Goal: Check status: Check status

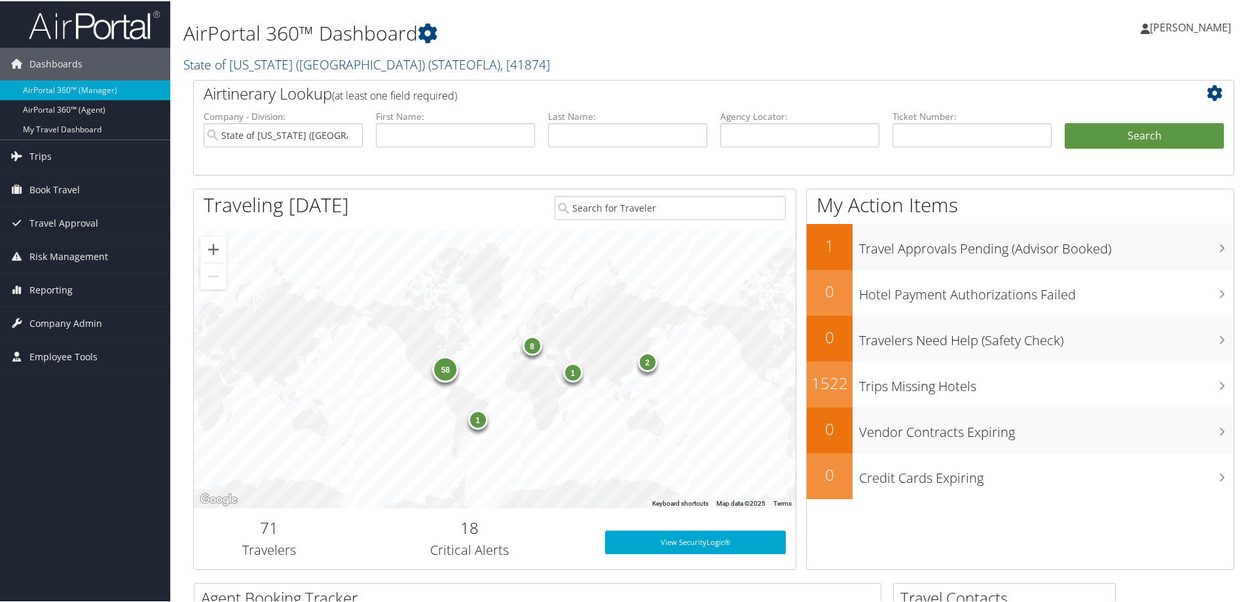
click at [428, 60] on span "( STATEOFLA )" at bounding box center [464, 63] width 72 height 18
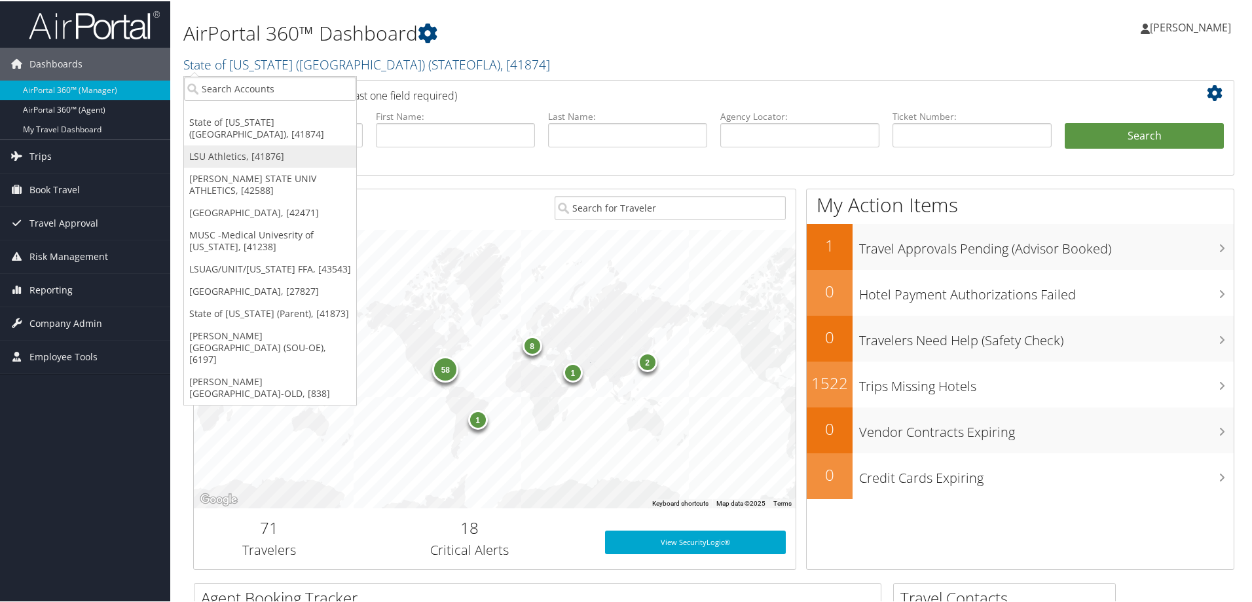
click at [257, 145] on link "LSU Athletics, [41876]" at bounding box center [270, 155] width 172 height 22
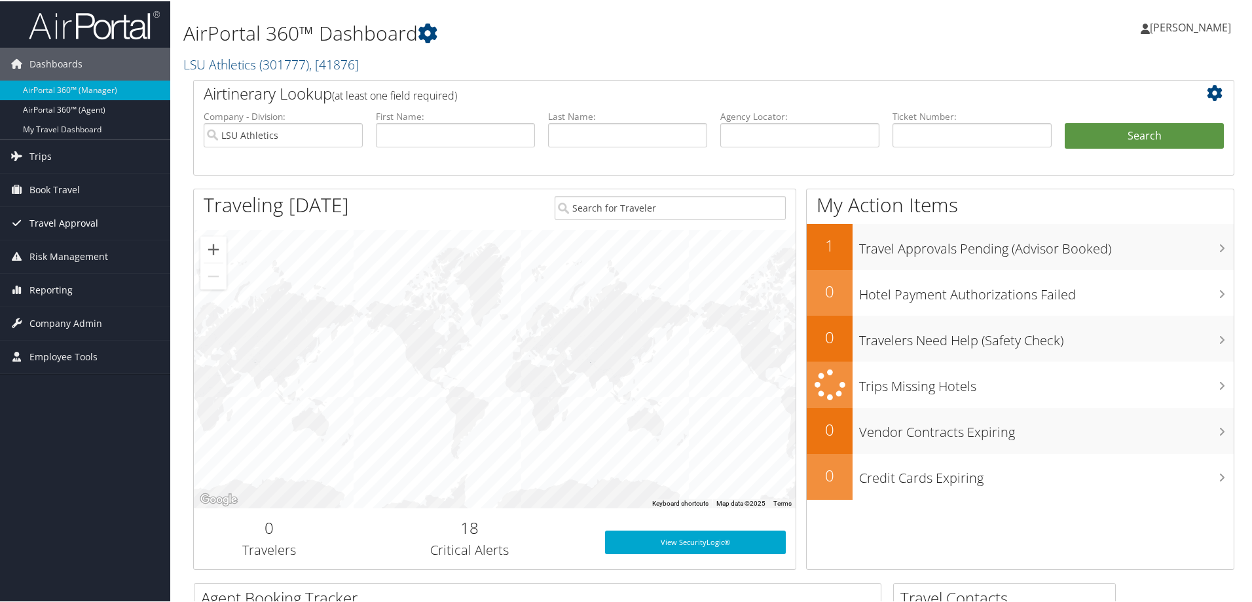
click at [63, 218] on span "Travel Approval" at bounding box center [63, 222] width 69 height 33
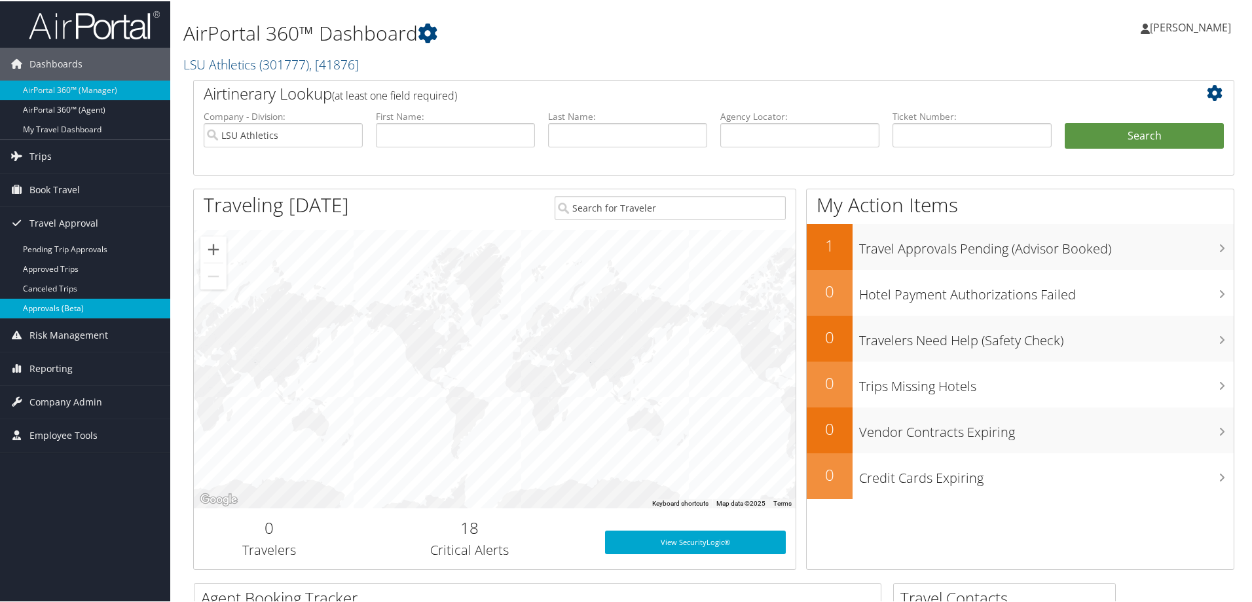
click at [82, 304] on link "Approvals (Beta)" at bounding box center [85, 307] width 170 height 20
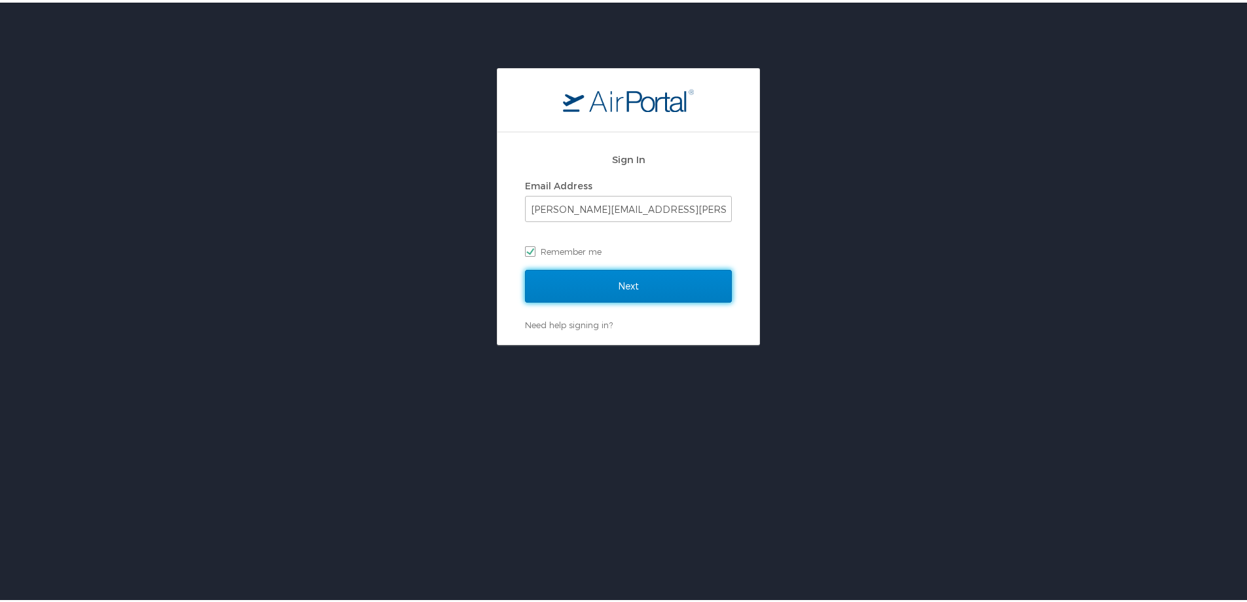
click at [580, 283] on input "Next" at bounding box center [628, 283] width 207 height 33
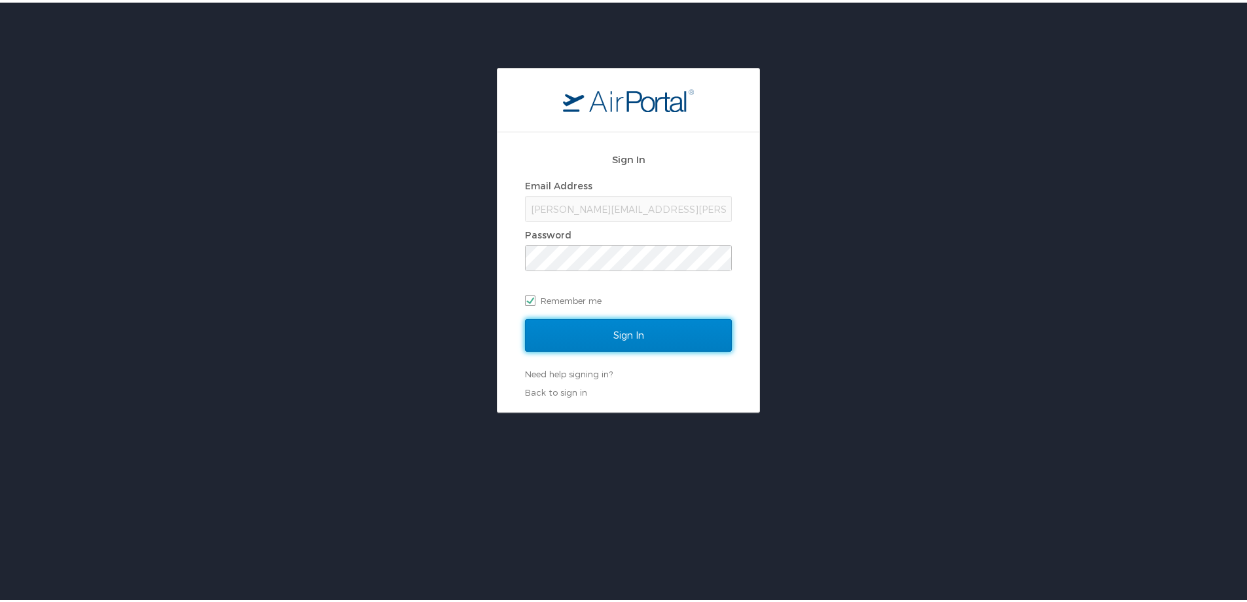
click at [595, 328] on input "Sign In" at bounding box center [628, 332] width 207 height 33
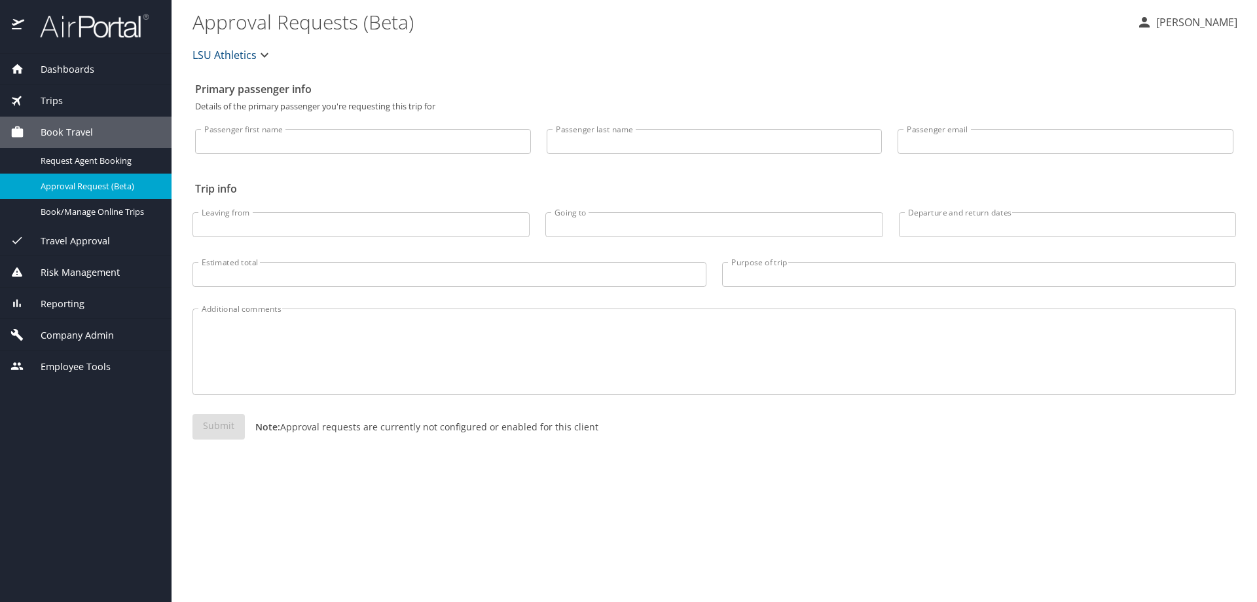
click at [90, 242] on span "Travel Approval" at bounding box center [67, 241] width 86 height 14
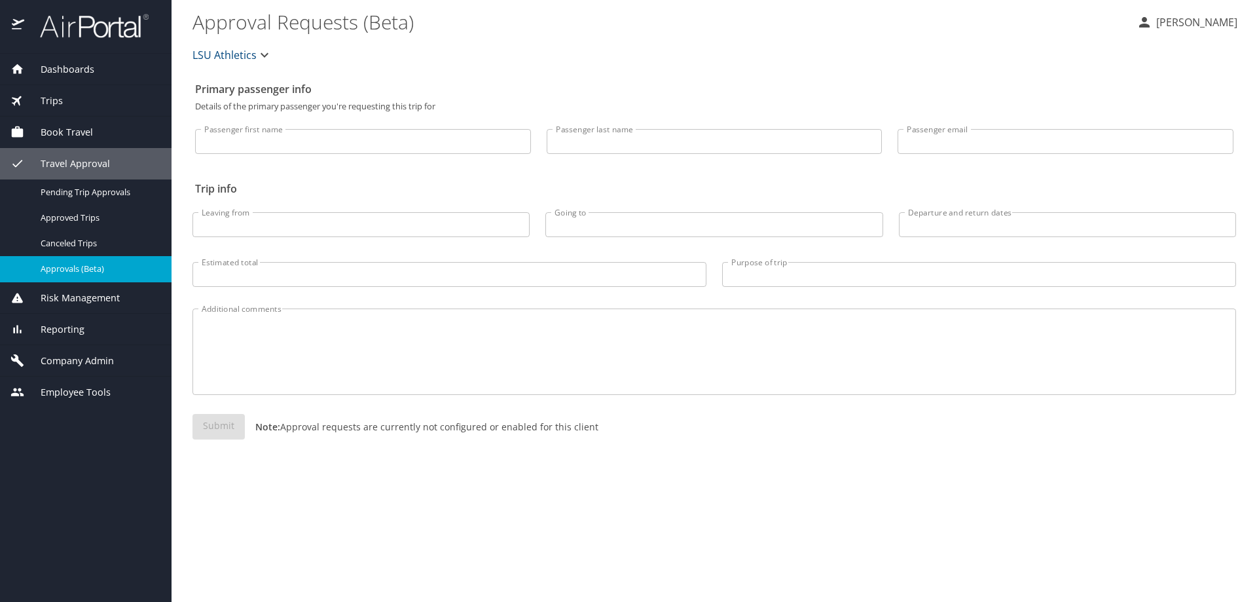
click at [96, 272] on span "Approvals (Beta)" at bounding box center [98, 268] width 115 height 12
